Goal: Navigation & Orientation: Find specific page/section

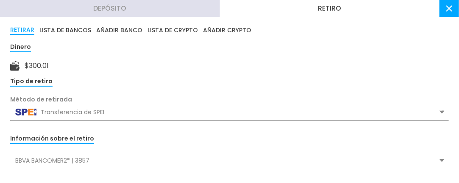
scroll to position [221, 0]
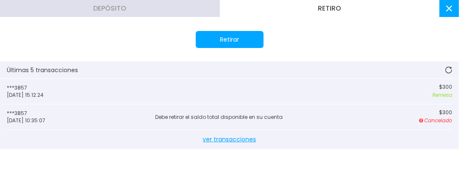
click at [446, 69] on icon at bounding box center [449, 70] width 7 height 7
click at [450, 8] on use at bounding box center [449, 9] width 6 height 6
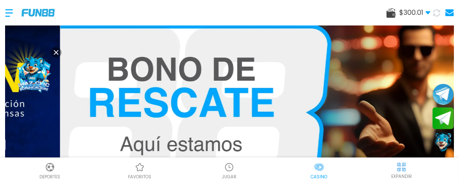
click at [319, 166] on img at bounding box center [319, 167] width 10 height 10
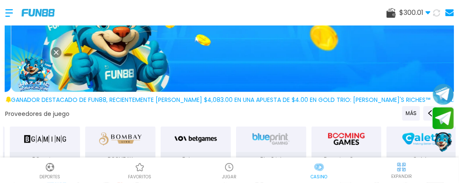
click at [318, 172] on img at bounding box center [319, 167] width 10 height 10
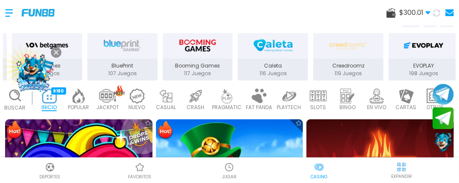
scroll to position [243, 0]
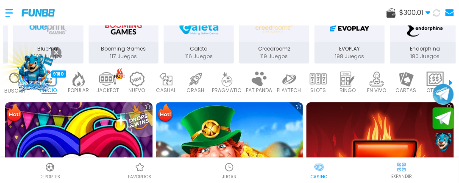
click at [221, 81] on img at bounding box center [227, 79] width 17 height 15
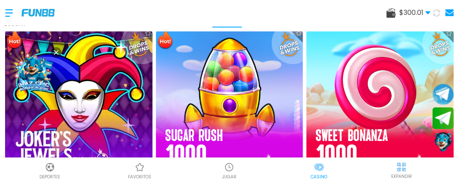
scroll to position [333, 0]
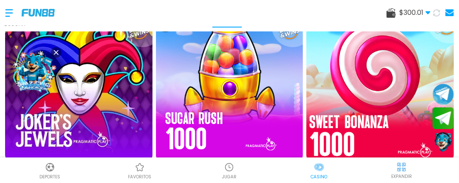
click at [358, 83] on img at bounding box center [380, 86] width 162 height 162
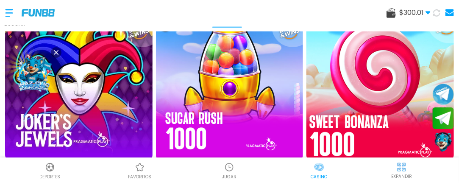
click at [359, 90] on img at bounding box center [380, 86] width 162 height 162
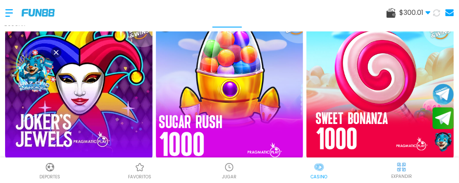
click at [228, 115] on img at bounding box center [229, 86] width 162 height 162
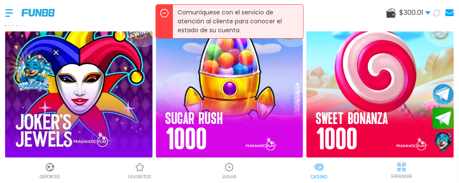
click at [219, 14] on p "Comuníquese con el servicio de atención al cliente para conocer el estado de su…" at bounding box center [238, 21] width 131 height 33
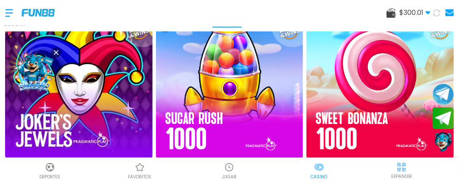
click at [437, 10] on use at bounding box center [436, 12] width 7 height 7
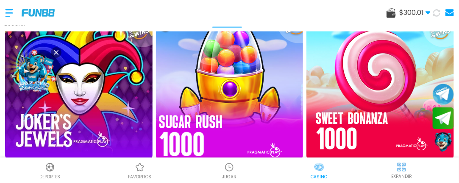
click at [217, 104] on img at bounding box center [229, 86] width 162 height 162
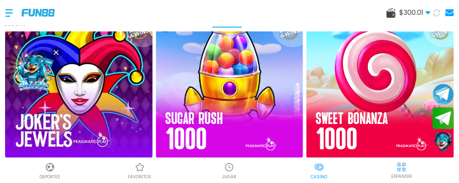
click at [6, 14] on div at bounding box center [13, 12] width 17 height 25
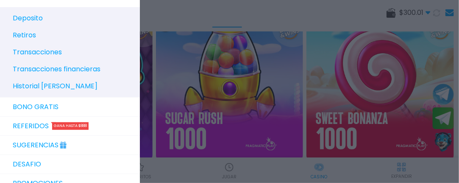
click at [33, 155] on link "Sugerencias" at bounding box center [70, 145] width 140 height 19
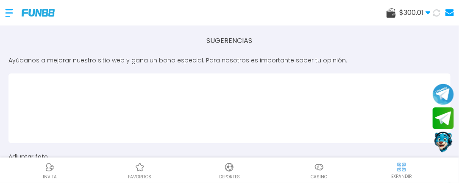
click at [444, 140] on button "Contact customer service" at bounding box center [443, 142] width 22 height 23
click at [443, 121] on button "Join telegram" at bounding box center [443, 117] width 22 height 23
click at [438, 101] on button "Join telegram channel" at bounding box center [443, 93] width 22 height 23
click at [6, 14] on div at bounding box center [13, 12] width 17 height 25
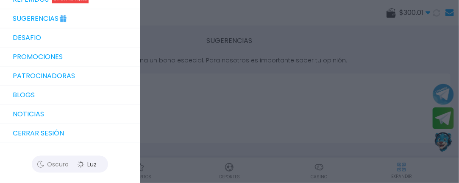
scroll to position [296, 0]
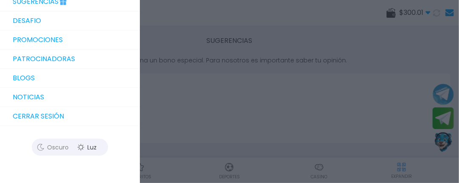
click at [31, 107] on link "NOTICIAS" at bounding box center [70, 97] width 140 height 19
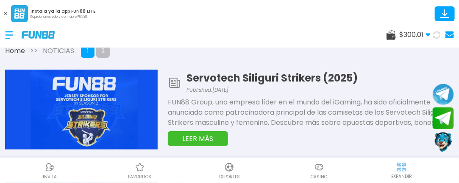
click at [6, 12] on icon at bounding box center [5, 13] width 3 height 3
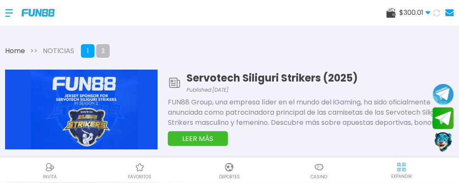
click at [6, 12] on div at bounding box center [13, 12] width 17 height 25
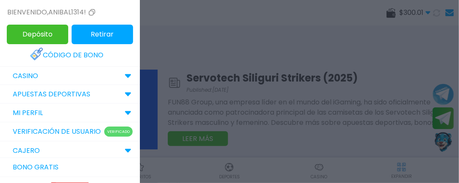
click at [56, 134] on link "Verificación de Usuario Verificado" at bounding box center [70, 131] width 140 height 19
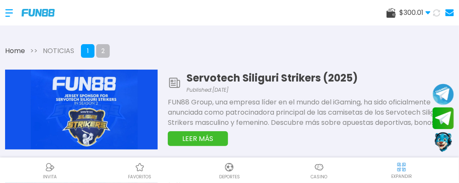
click at [8, 11] on div at bounding box center [13, 12] width 17 height 25
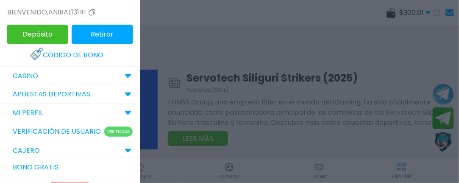
click at [111, 137] on p "Verificado" at bounding box center [118, 131] width 28 height 10
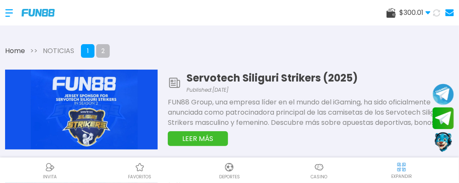
click at [8, 10] on div at bounding box center [13, 12] width 17 height 25
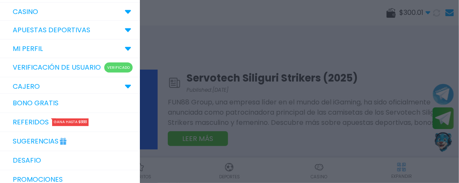
scroll to position [77, 0]
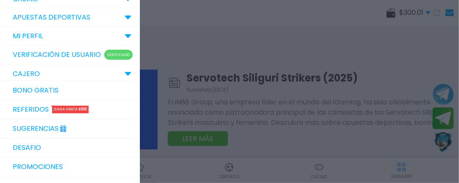
click at [29, 100] on link "Bono Gratis" at bounding box center [70, 90] width 140 height 19
